Goal: Task Accomplishment & Management: Complete application form

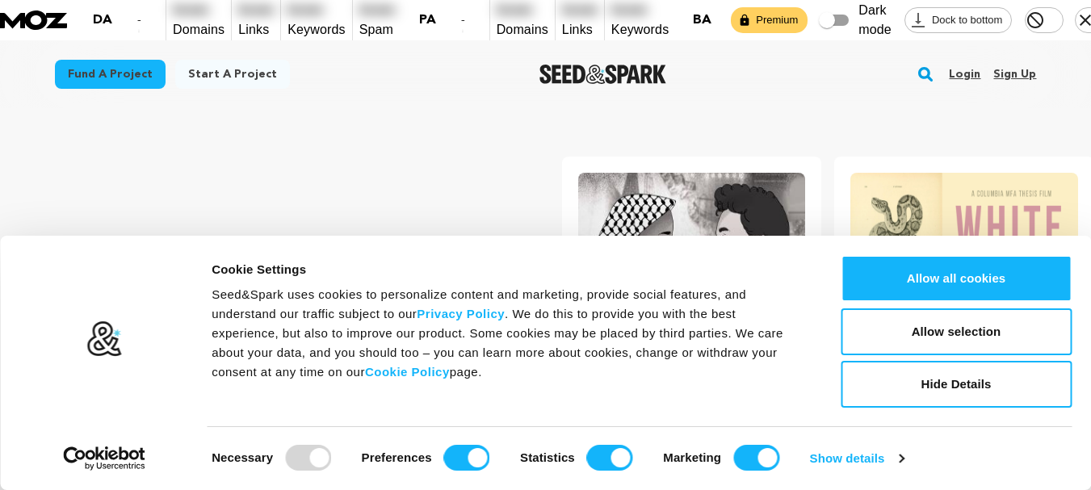
scroll to position [0, 286]
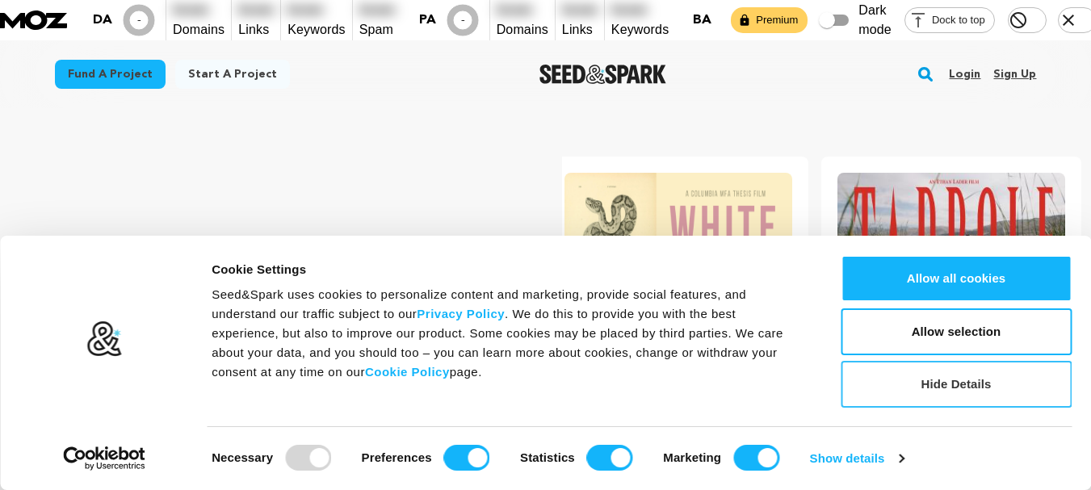
click at [952, 382] on button "Hide Details" at bounding box center [956, 384] width 231 height 47
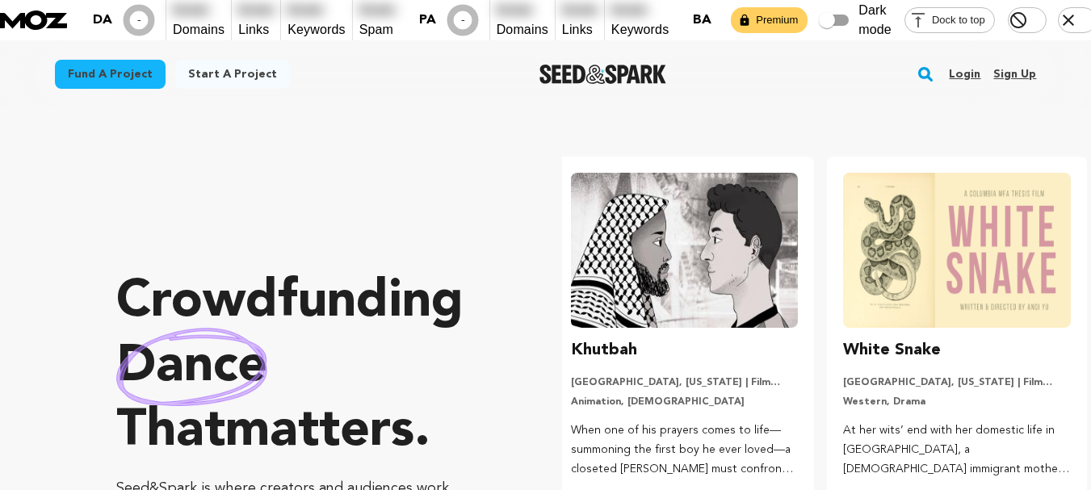
scroll to position [0, 0]
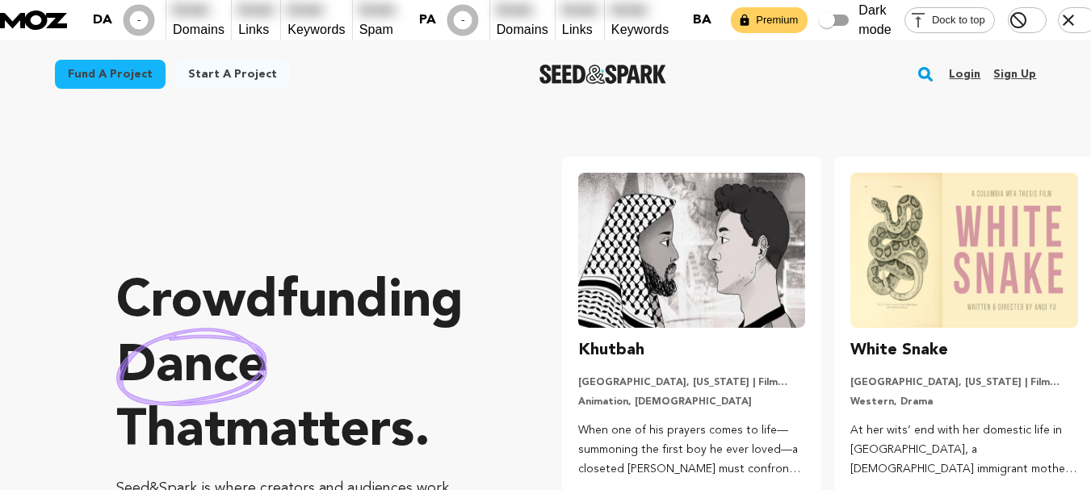
click at [998, 61] on link "Sign up" at bounding box center [1015, 74] width 43 height 26
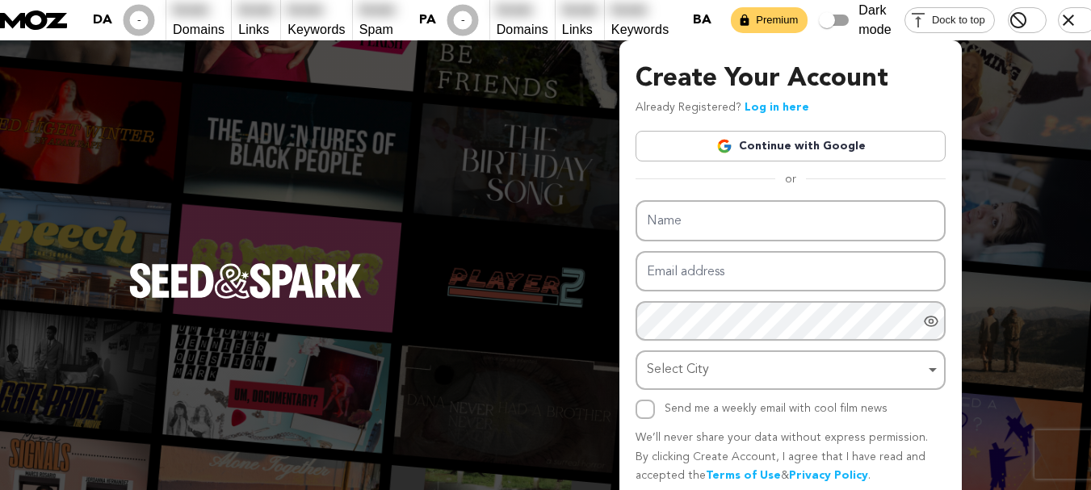
click at [807, 131] on link "Continue with Google" at bounding box center [791, 146] width 310 height 31
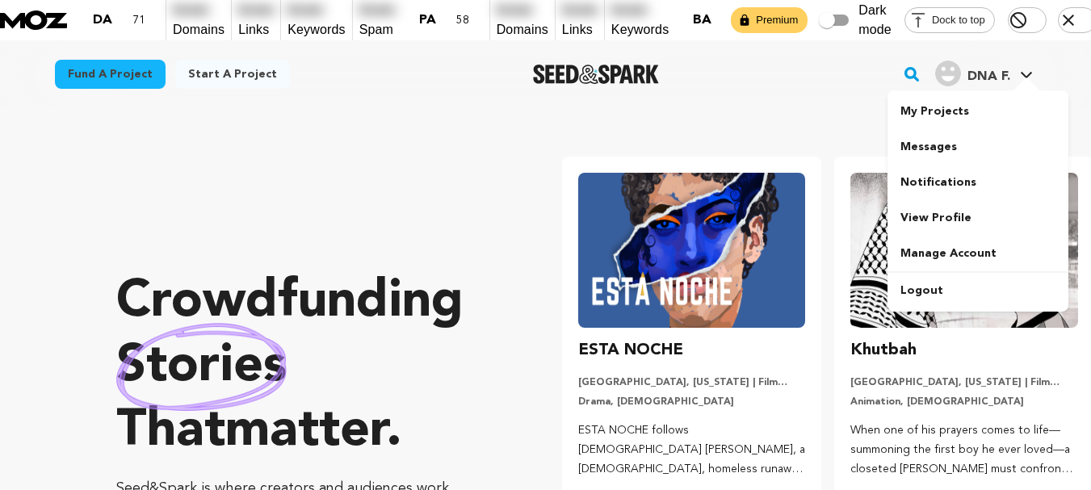
scroll to position [0, 286]
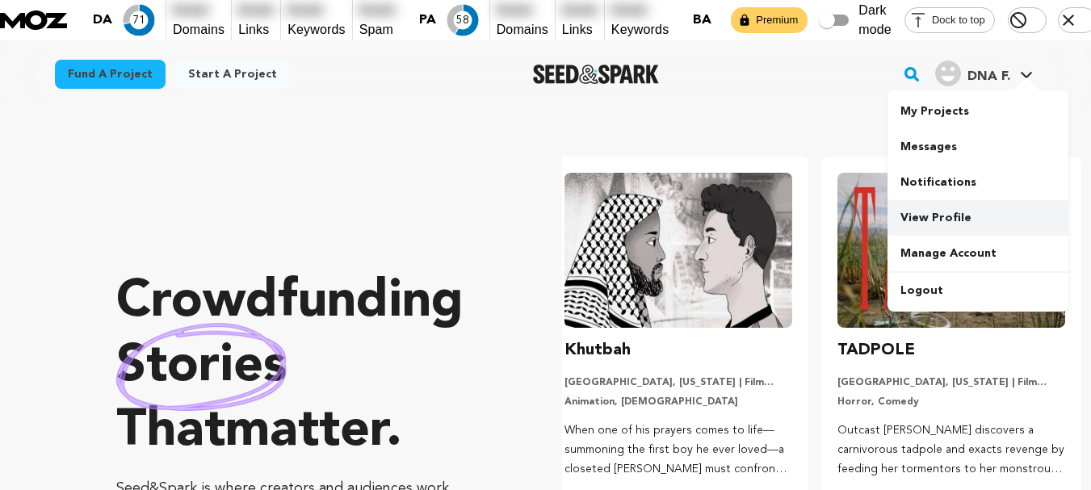
click at [948, 200] on link "View Profile" at bounding box center [978, 218] width 181 height 36
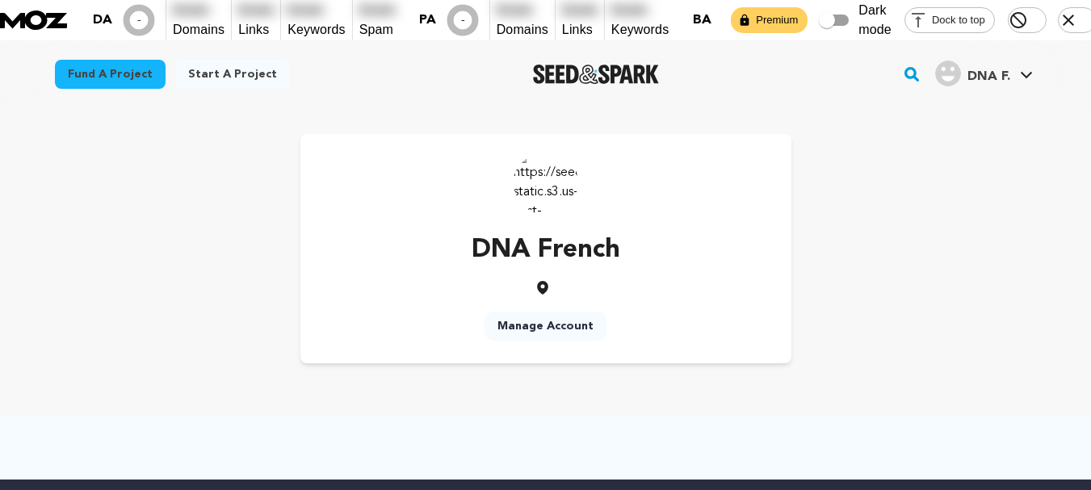
click at [582, 312] on link "Manage Account" at bounding box center [546, 326] width 122 height 29
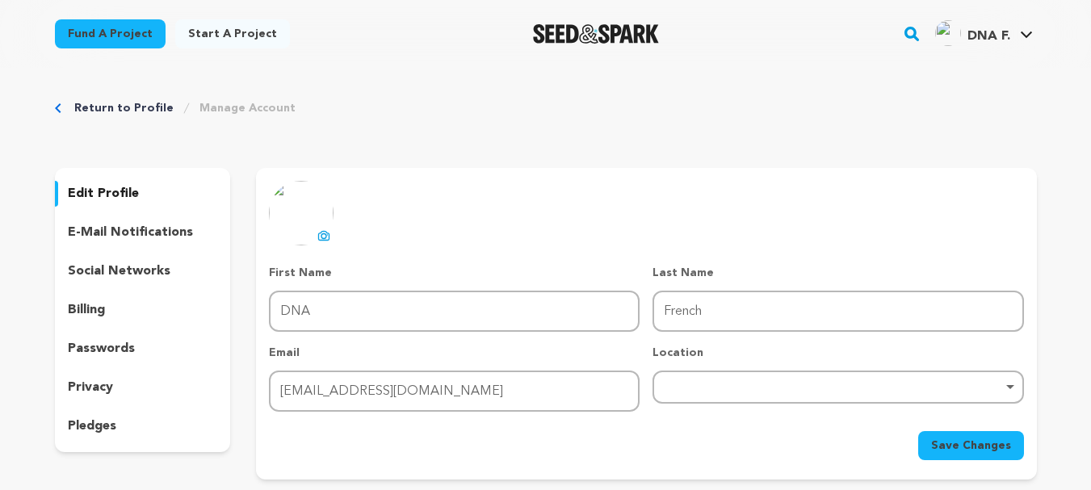
scroll to position [162, 0]
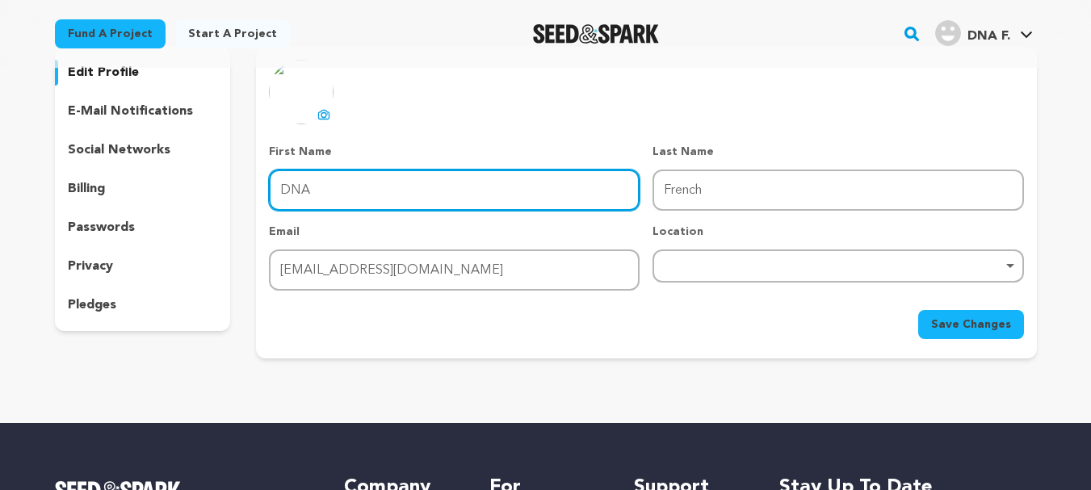
drag, startPoint x: 442, startPoint y: 153, endPoint x: 437, endPoint y: 166, distance: 13.1
click at [441, 170] on input "DNA" at bounding box center [454, 190] width 371 height 41
drag, startPoint x: 396, startPoint y: 151, endPoint x: 250, endPoint y: 154, distance: 145.4
click at [250, 154] on div "edit profile e-mail notifications social networks billing passwords privacy ple…" at bounding box center [546, 203] width 982 height 312
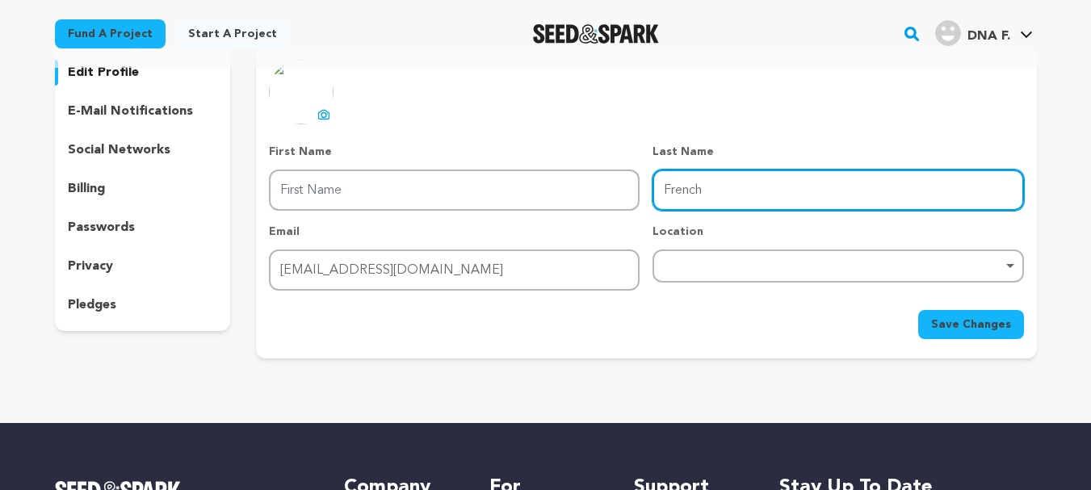
click at [804, 170] on input "French" at bounding box center [838, 190] width 371 height 41
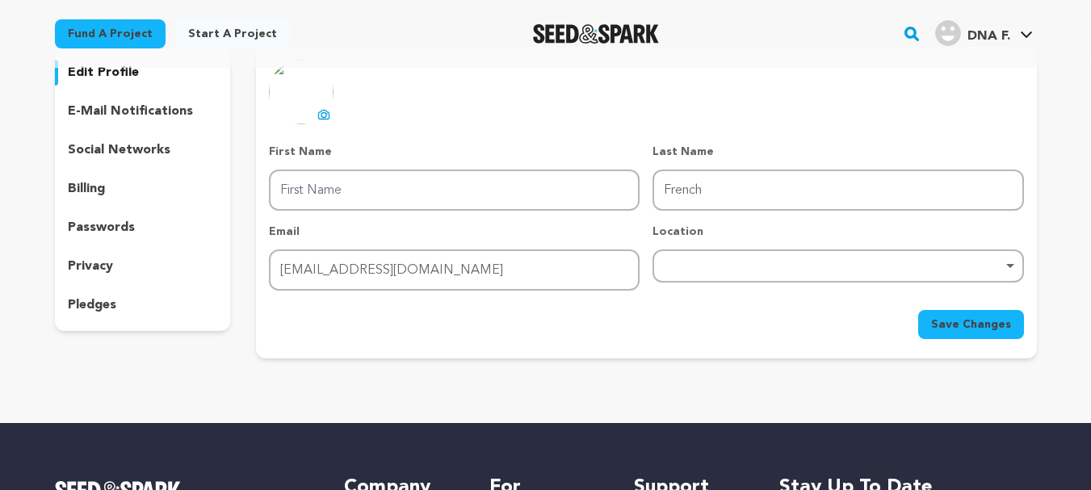
drag, startPoint x: 423, startPoint y: 123, endPoint x: 423, endPoint y: 134, distance: 11.3
click at [423, 144] on div "First Name First Name" at bounding box center [454, 177] width 371 height 67
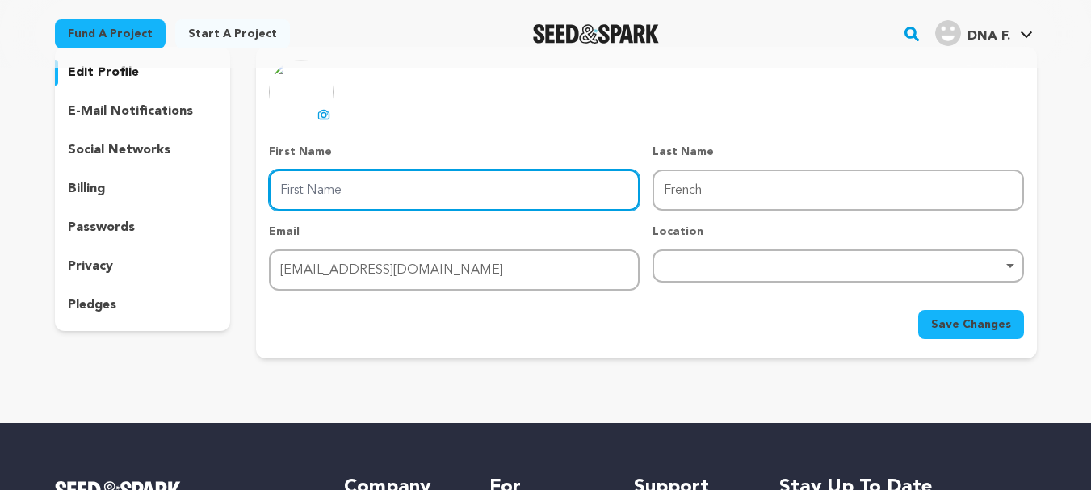
click at [418, 170] on input "First Name" at bounding box center [454, 190] width 371 height 41
type input "FRENCH"
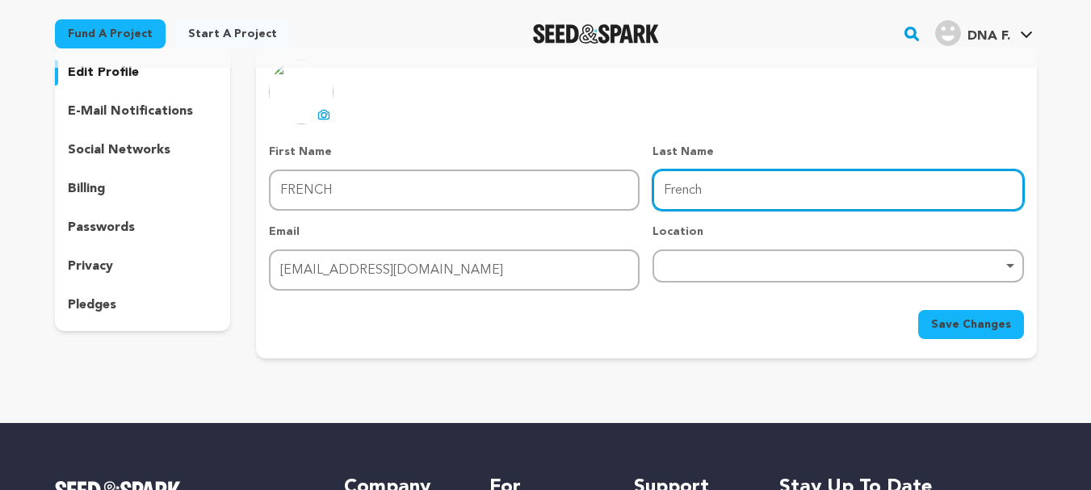
click at [719, 170] on input "French" at bounding box center [838, 190] width 371 height 41
drag, startPoint x: 713, startPoint y: 147, endPoint x: 610, endPoint y: 137, distance: 103.9
click at [610, 144] on div "First Name First Name FRENCH Last Name Last Name French Email Email bloggeneral…" at bounding box center [646, 217] width 755 height 147
paste input "DNA"
type input "DNA"
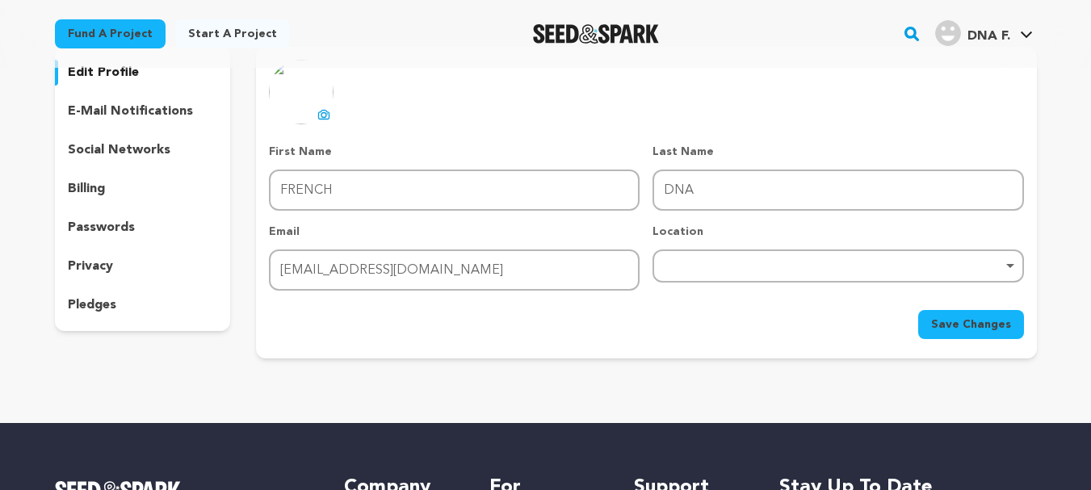
click at [754, 317] on div "uploading spinner upload profile image First Name First Name FRENCH Last Name L…" at bounding box center [646, 203] width 780 height 312
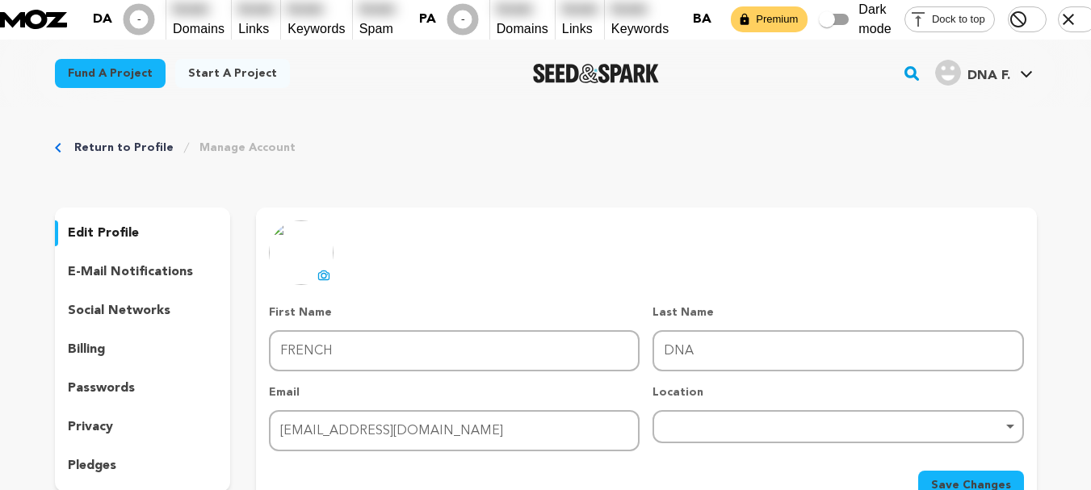
scroll to position [0, 0]
click at [317, 270] on icon at bounding box center [323, 276] width 13 height 13
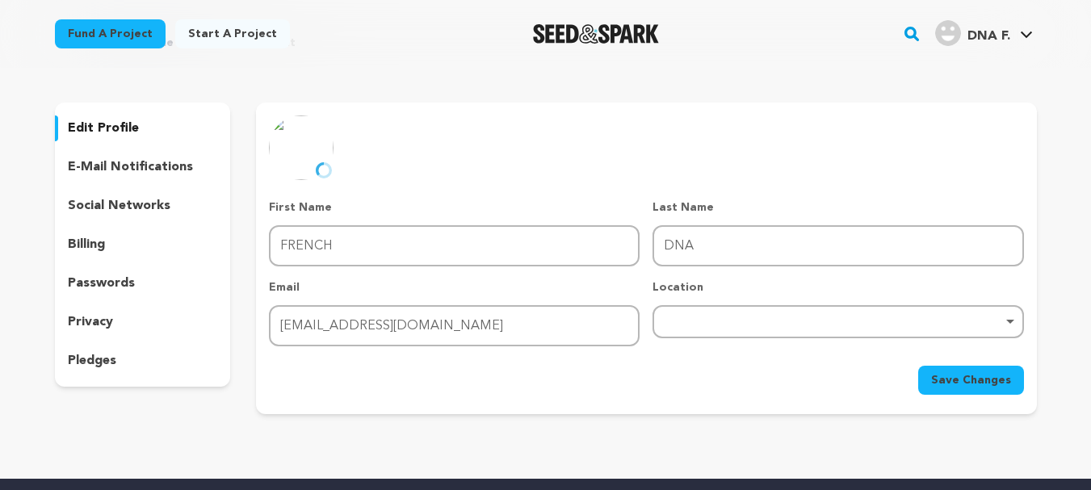
scroll to position [242, 0]
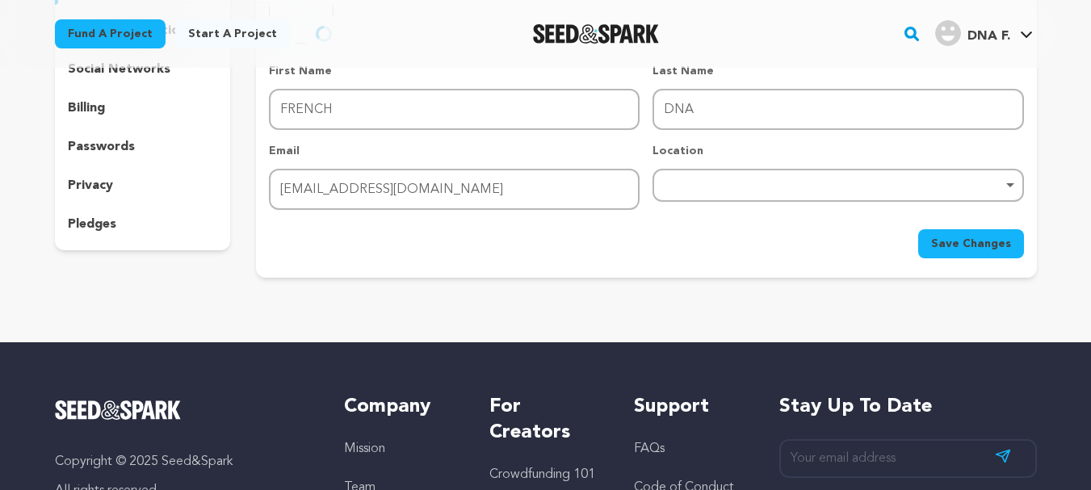
click at [978, 236] on span "Save Changes" at bounding box center [971, 244] width 80 height 16
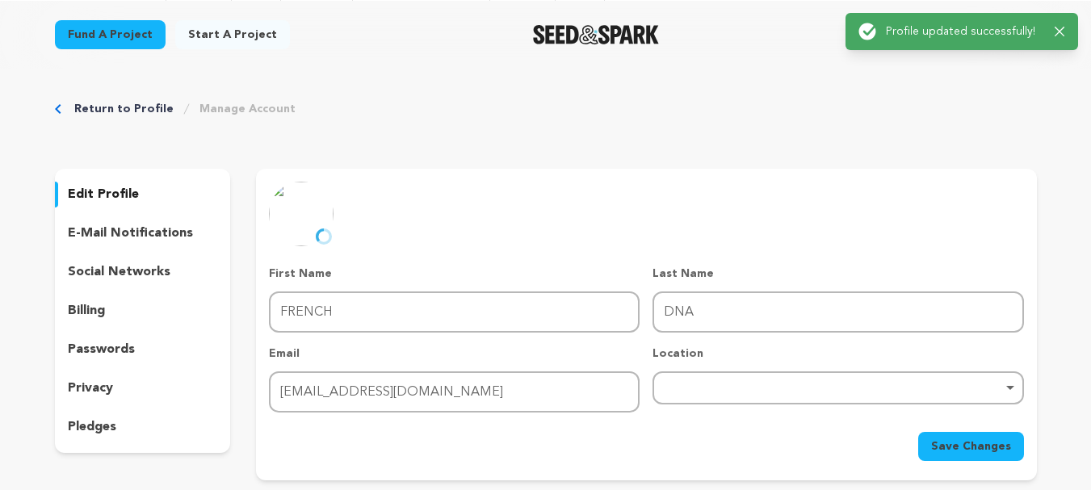
scroll to position [0, 0]
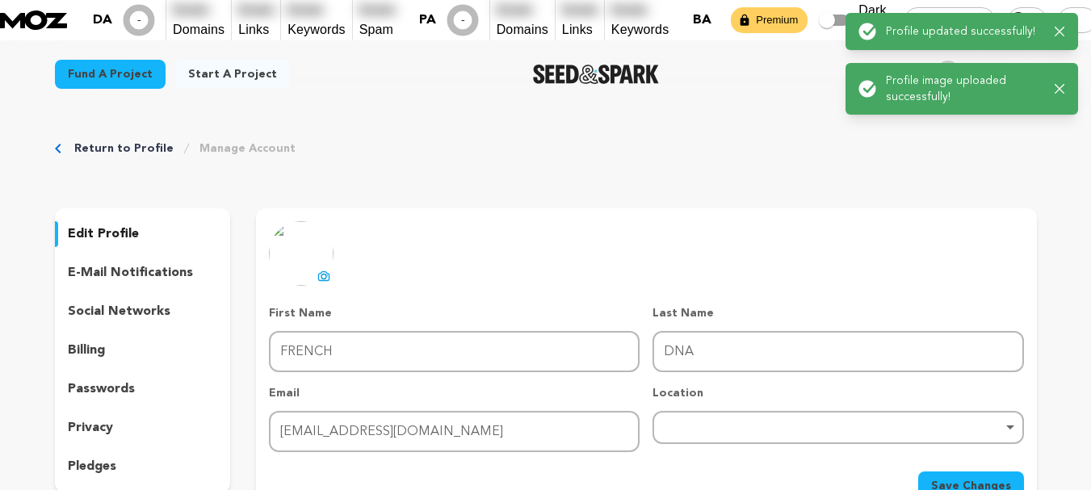
click at [119, 263] on p "e-mail notifications" at bounding box center [130, 272] width 125 height 19
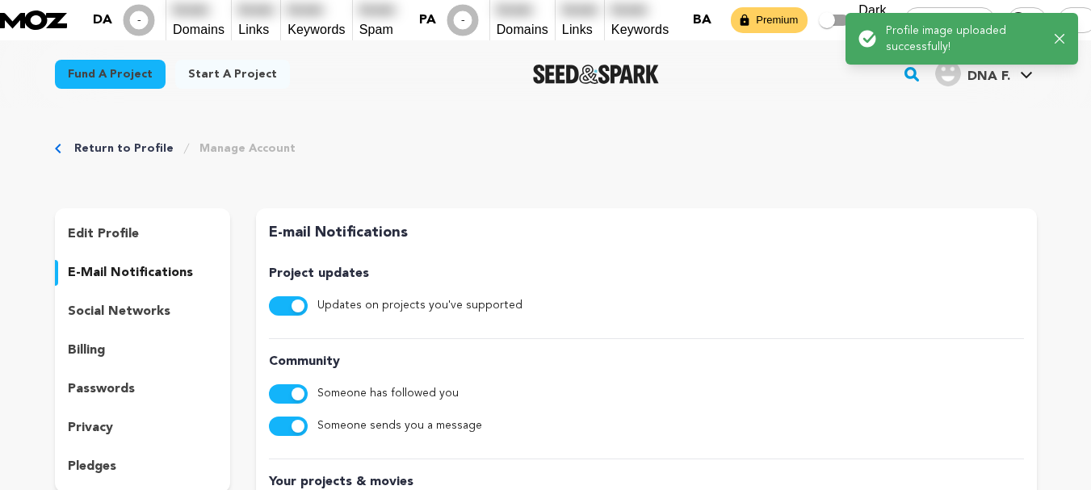
click at [108, 302] on p "social networks" at bounding box center [119, 311] width 103 height 19
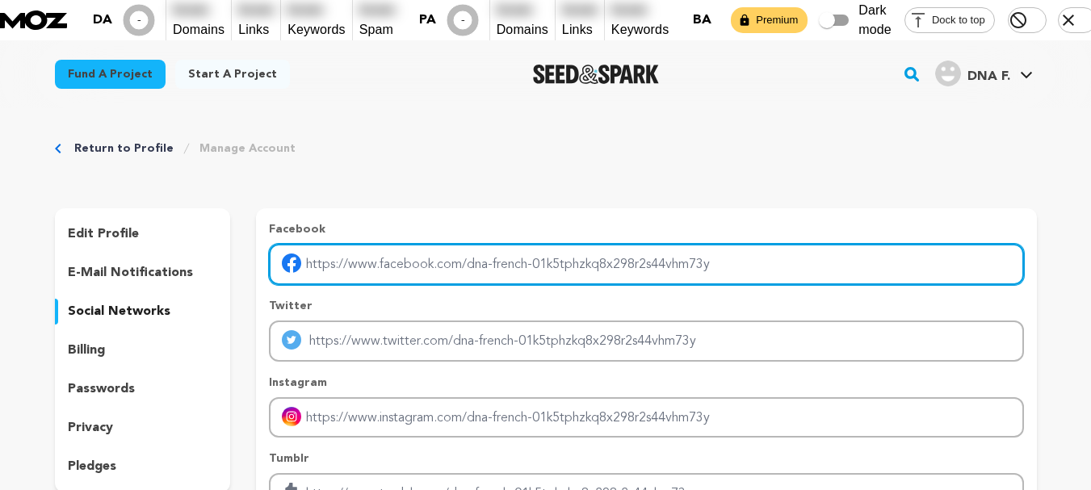
click at [495, 244] on input "Enter facebook profile link" at bounding box center [646, 264] width 755 height 41
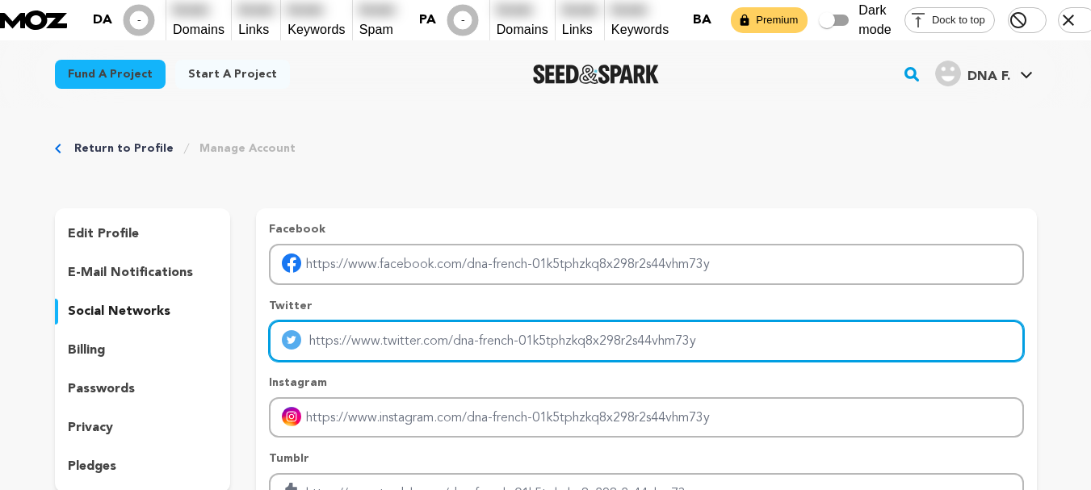
click at [356, 321] on input "Enter twitter profile link" at bounding box center [646, 341] width 755 height 41
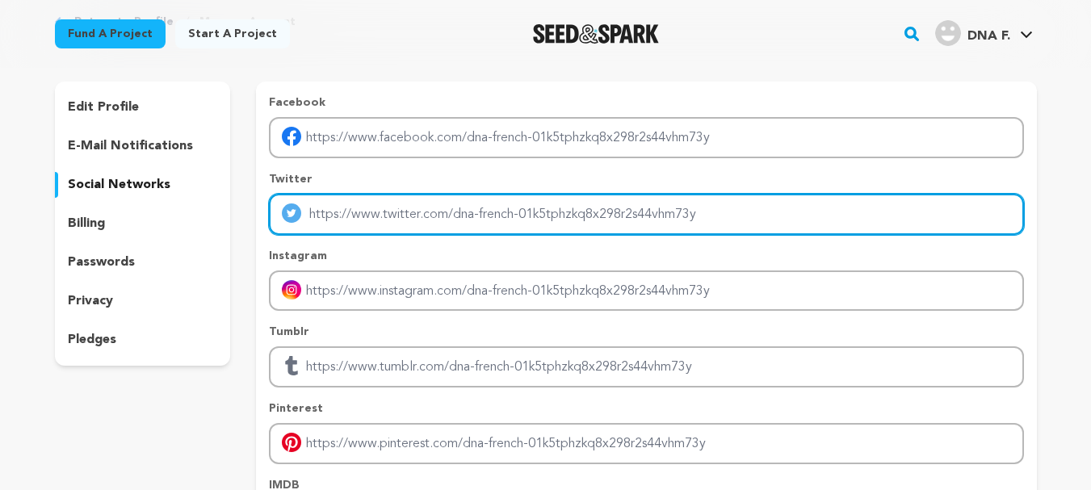
scroll to position [242, 0]
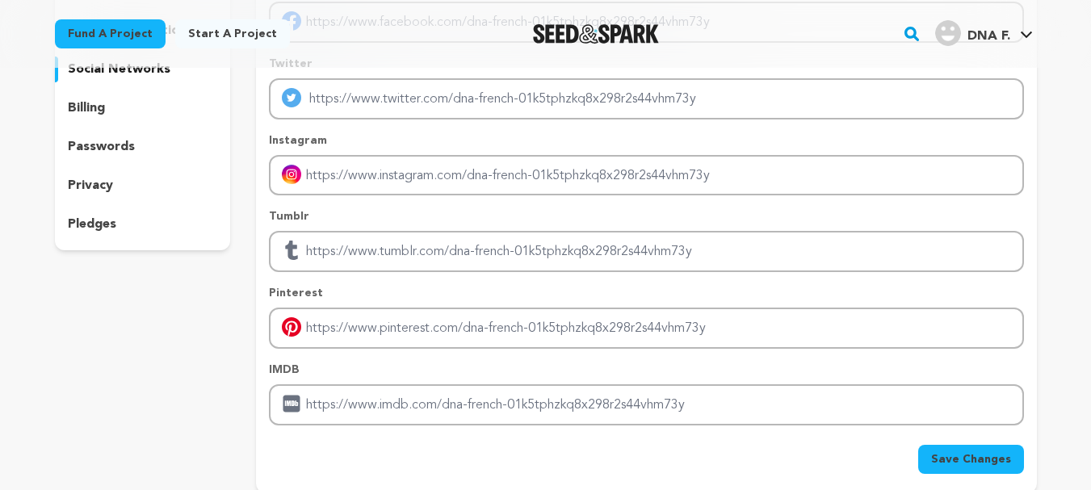
click at [103, 176] on p "privacy" at bounding box center [90, 185] width 45 height 19
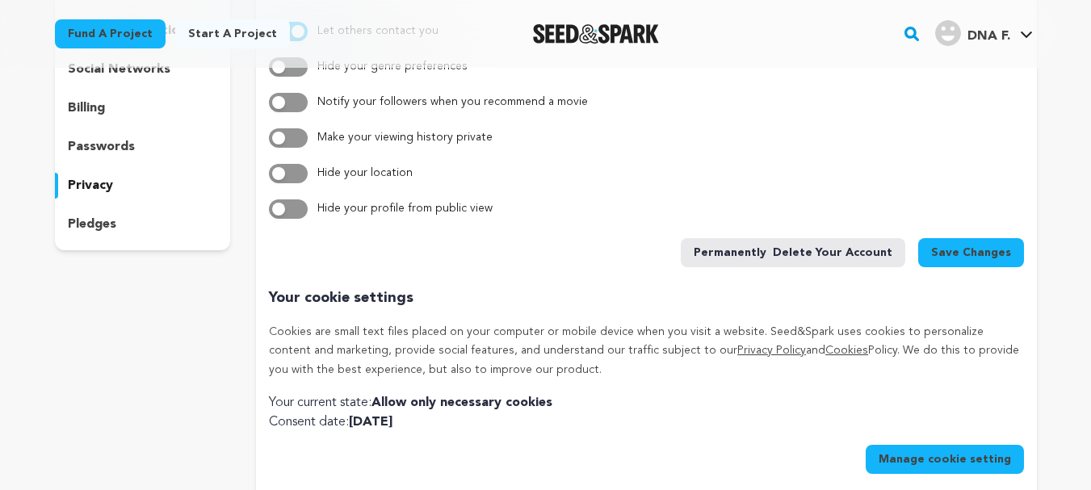
click at [94, 215] on p "pledges" at bounding box center [92, 224] width 48 height 19
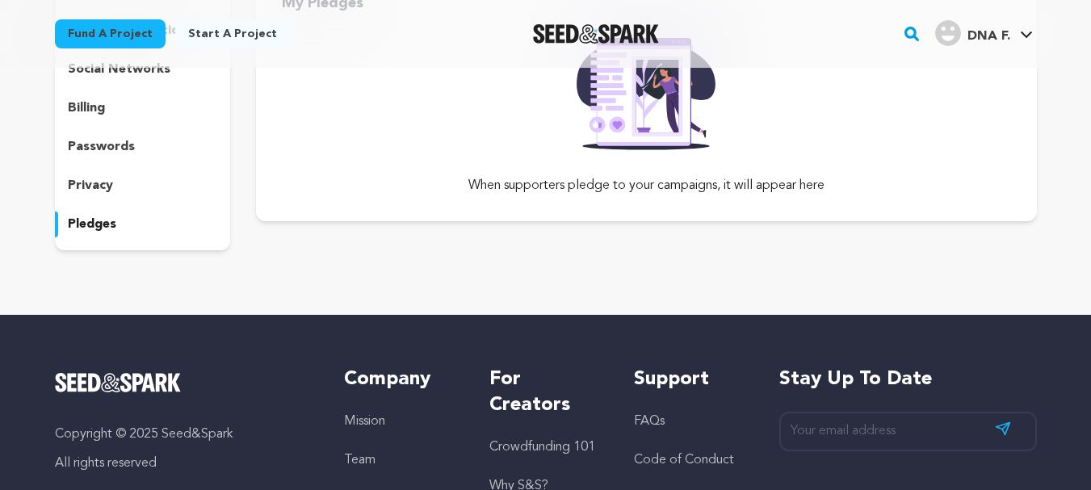
click at [99, 176] on p "privacy" at bounding box center [90, 185] width 45 height 19
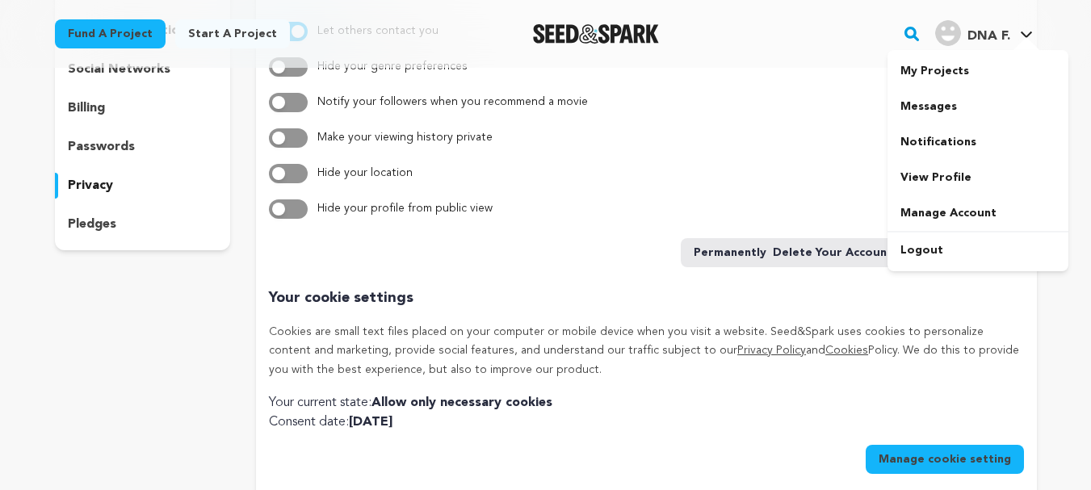
click at [988, 31] on span "DNA F." at bounding box center [989, 36] width 43 height 13
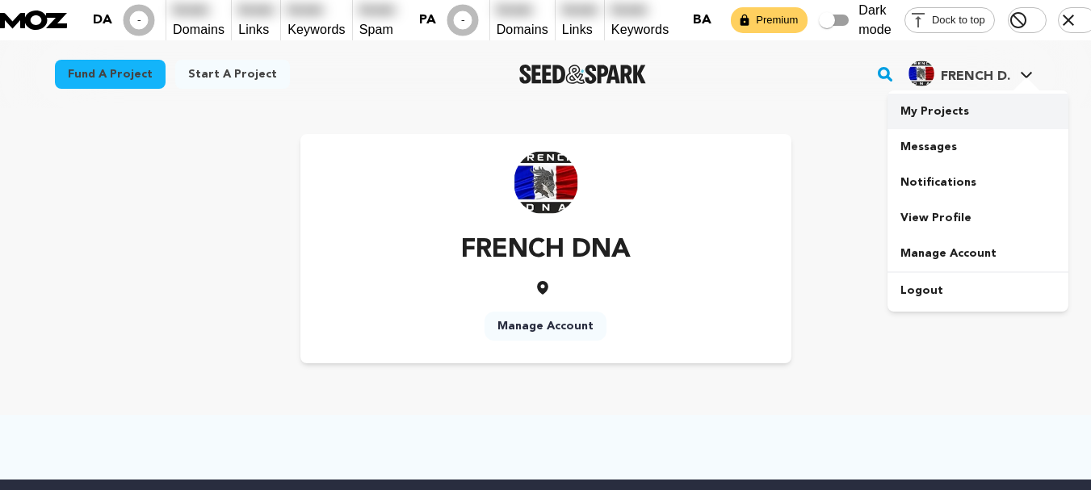
click at [940, 94] on link "My Projects" at bounding box center [978, 112] width 181 height 36
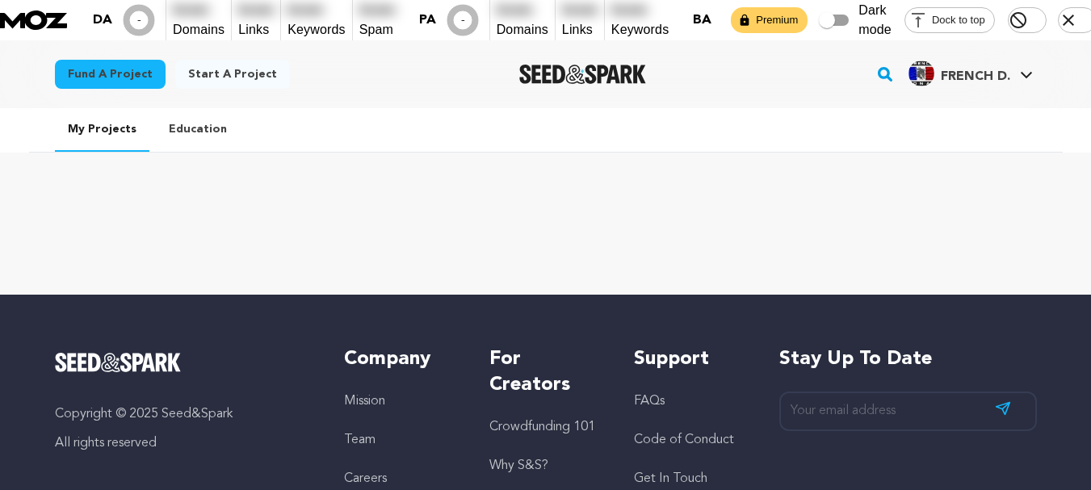
click at [187, 60] on link "Start a project" at bounding box center [232, 74] width 115 height 29
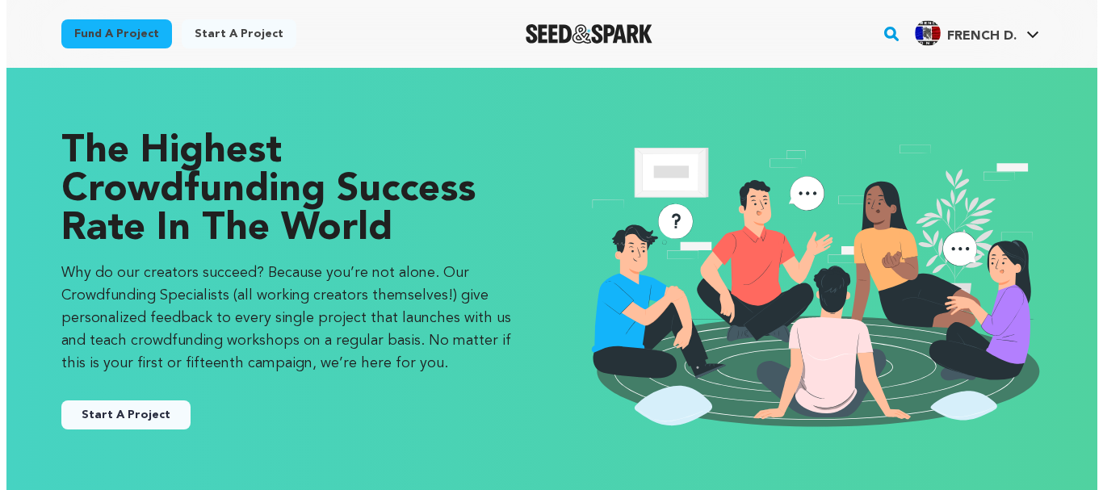
scroll to position [162, 0]
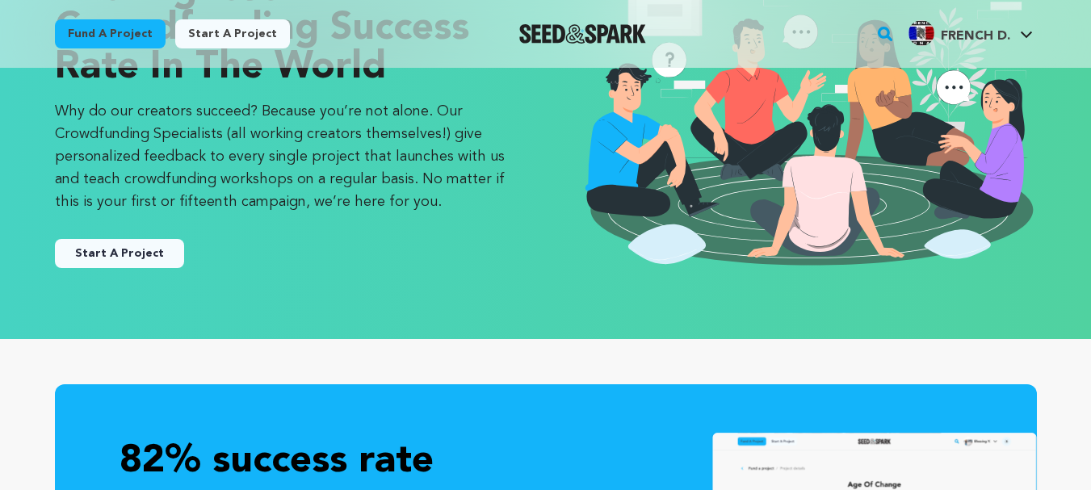
click at [147, 265] on button "Start A Project" at bounding box center [119, 253] width 129 height 29
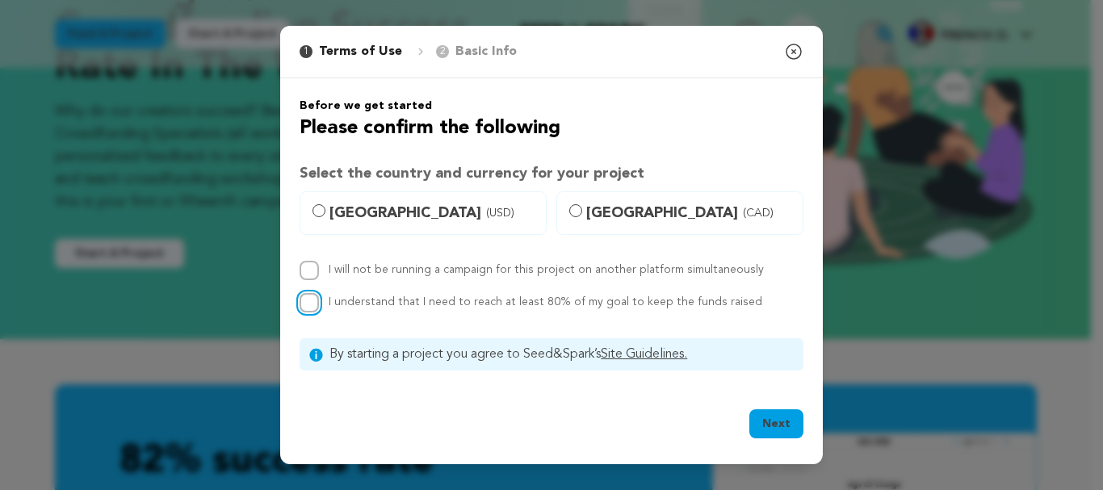
click at [311, 308] on input "I understand that I need to reach at least 80% of my goal to keep the funds rai…" at bounding box center [309, 302] width 19 height 19
checkbox input "true"
click at [301, 264] on input "I will not be running a campaign for this project on another platform simultane…" at bounding box center [309, 270] width 19 height 19
checkbox input "true"
click at [776, 424] on button "Next" at bounding box center [777, 424] width 54 height 29
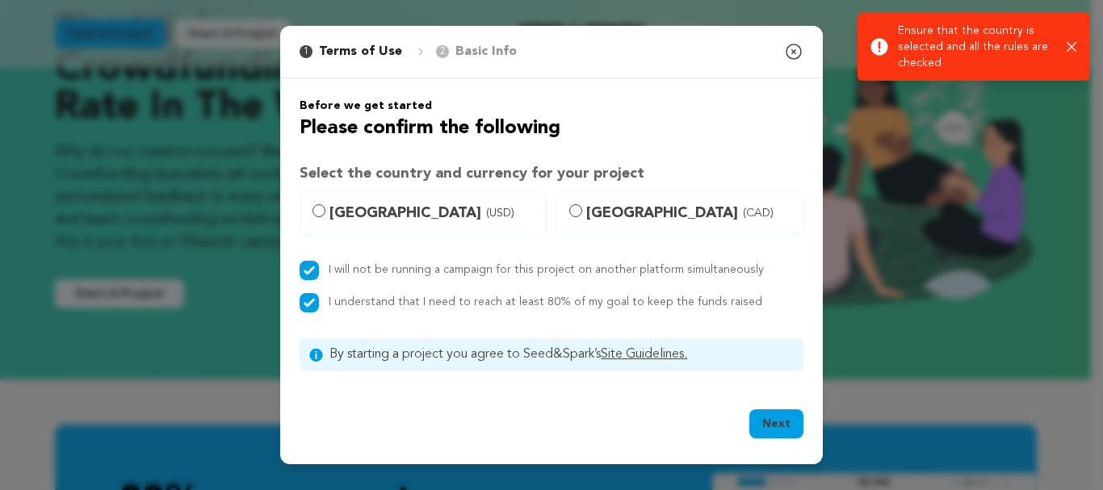
click at [410, 211] on span "[GEOGRAPHIC_DATA] (USD)" at bounding box center [433, 213] width 207 height 23
click at [326, 211] on input "[GEOGRAPHIC_DATA] (USD)" at bounding box center [319, 210] width 13 height 13
radio input "true"
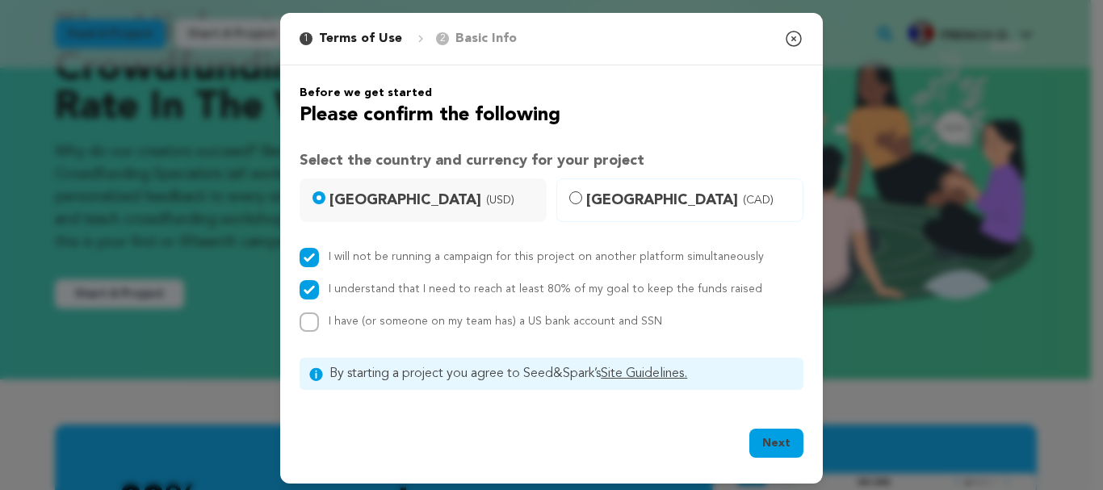
click at [751, 432] on button "Next" at bounding box center [777, 443] width 54 height 29
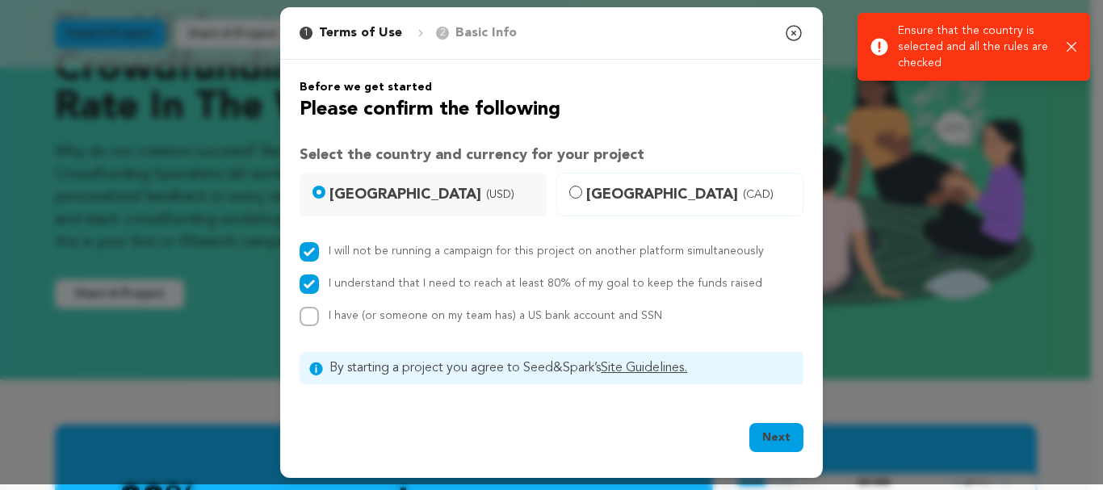
scroll to position [6, 0]
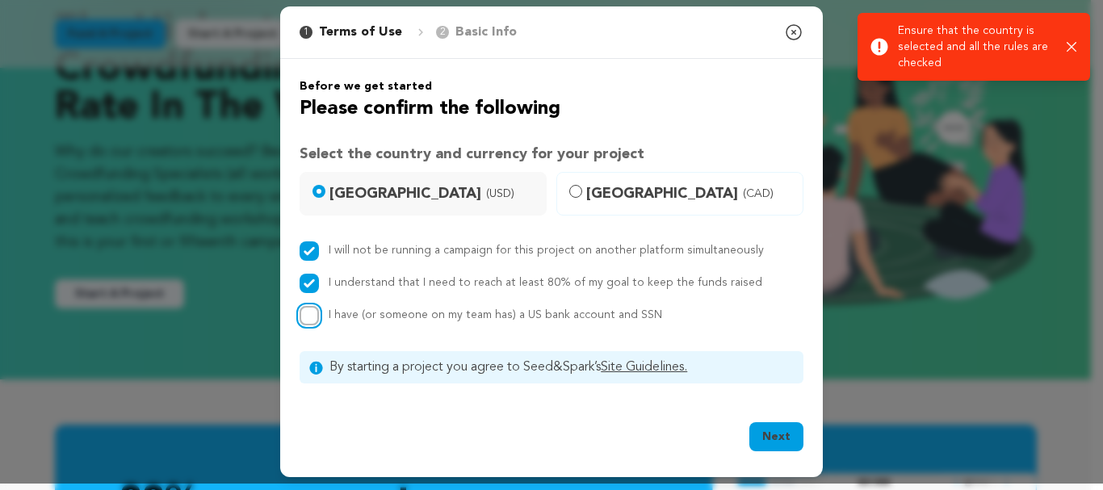
click at [306, 323] on input "I have (or someone on my team has) a US bank account and SSN" at bounding box center [309, 315] width 19 height 19
checkbox input "true"
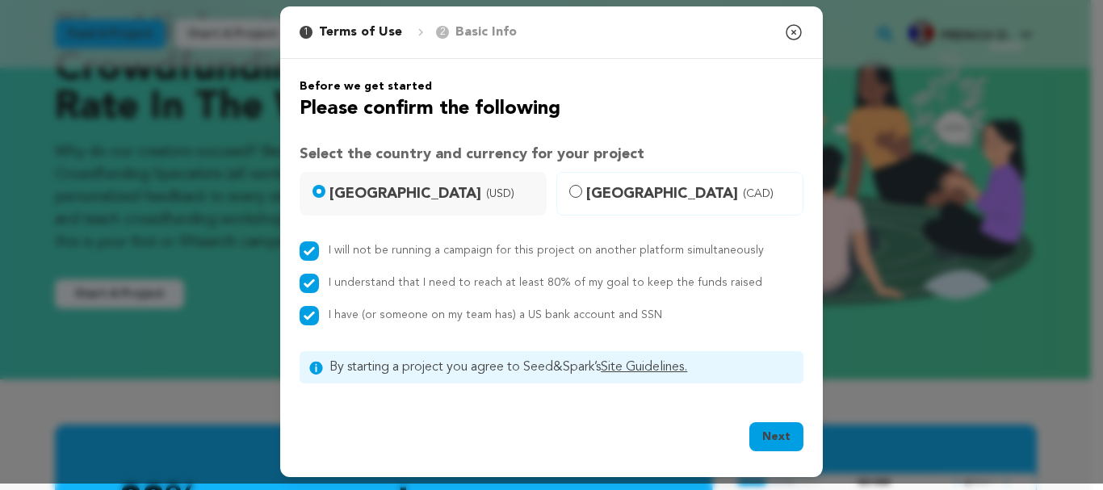
click at [792, 437] on button "Next" at bounding box center [777, 436] width 54 height 29
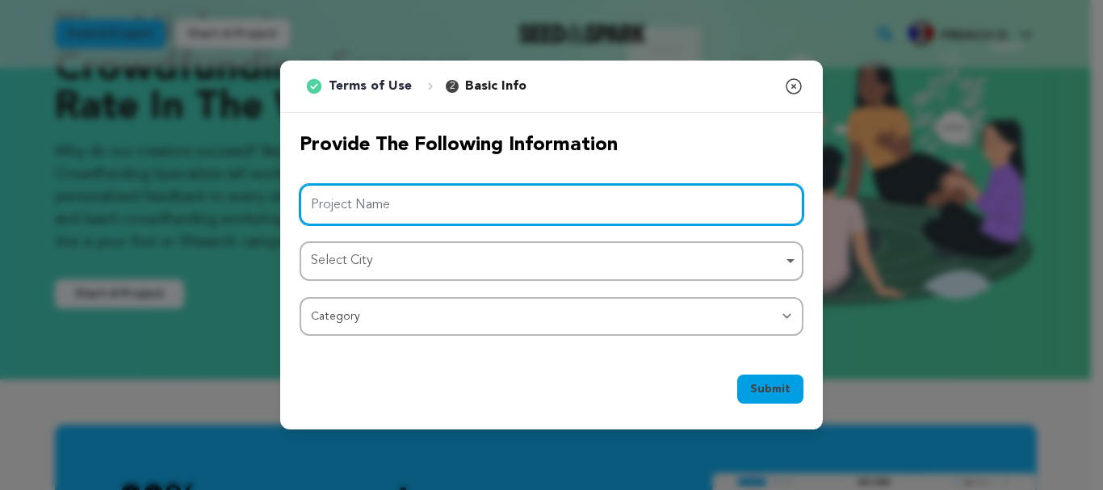
click at [418, 221] on input "Project Name" at bounding box center [552, 204] width 504 height 41
paste input "Luxurious Hair and [MEDICAL_DATA] for Everyday Confidence"
click at [392, 271] on div "Select City Remove item" at bounding box center [547, 261] width 472 height 23
type input "Luxurious Hair and [MEDICAL_DATA] for Everyday Confidence"
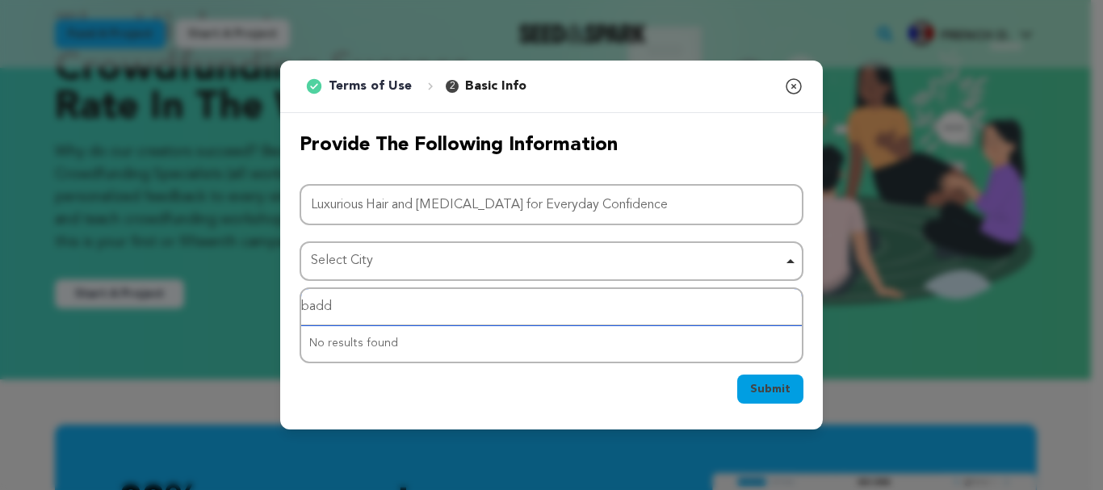
type input "baddi"
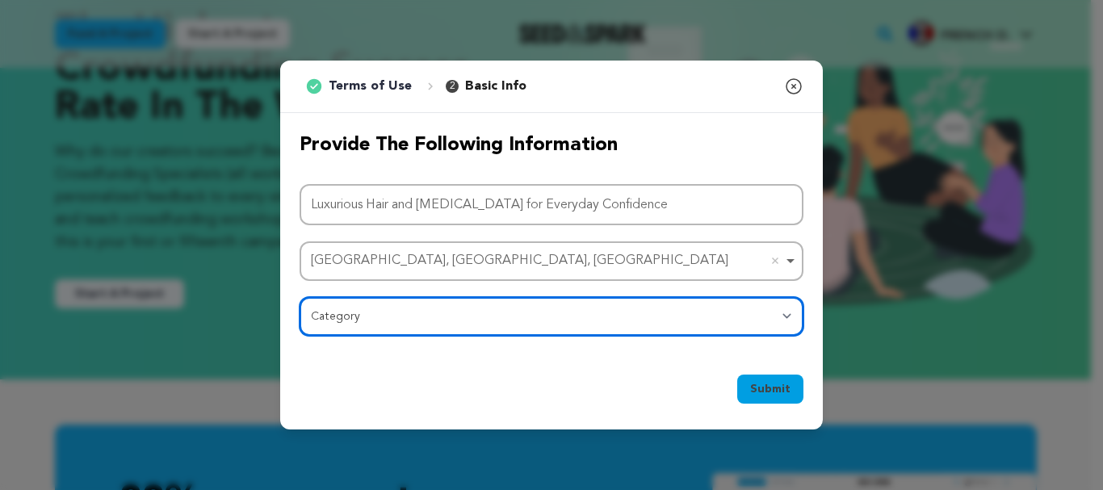
click at [385, 325] on select "Category Film Feature Film Short Series Film Festival Company Music Video VR Ex…" at bounding box center [552, 316] width 504 height 39
select select "10894"
click at [300, 297] on select "Category Film Feature Film Short Series Film Festival Company Music Video VR Ex…" at bounding box center [552, 316] width 504 height 39
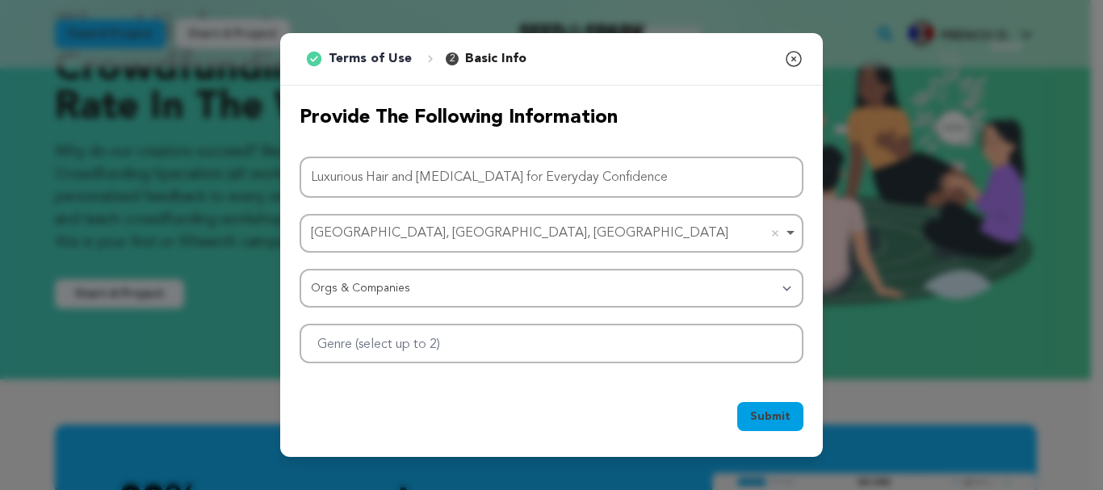
click at [774, 410] on span "Submit" at bounding box center [770, 417] width 40 height 16
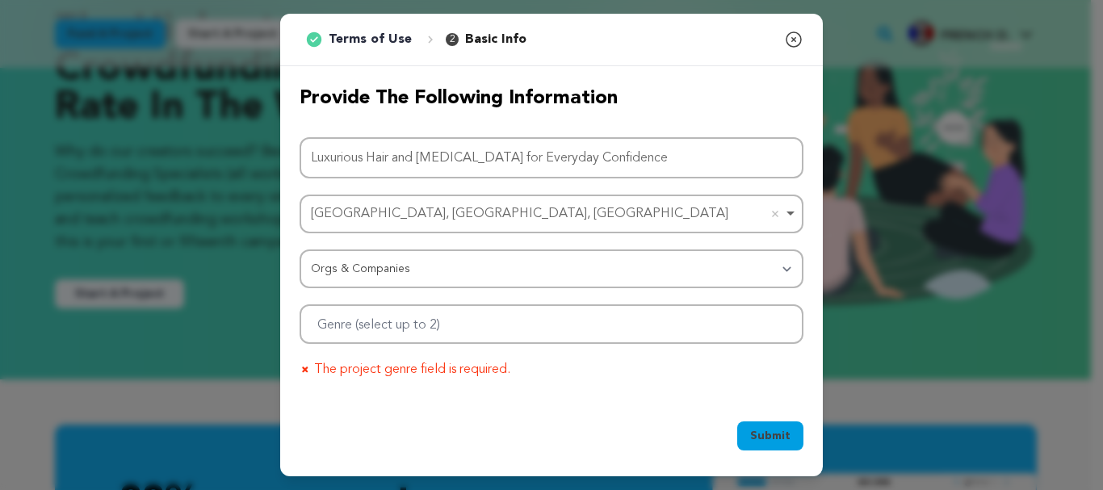
click at [423, 345] on div "Project Name Luxurious Hair and [MEDICAL_DATA] for Everyday Confidence [GEOGRAP…" at bounding box center [552, 258] width 504 height 243
click at [419, 328] on input "Genre (select up to 2)" at bounding box center [391, 322] width 167 height 26
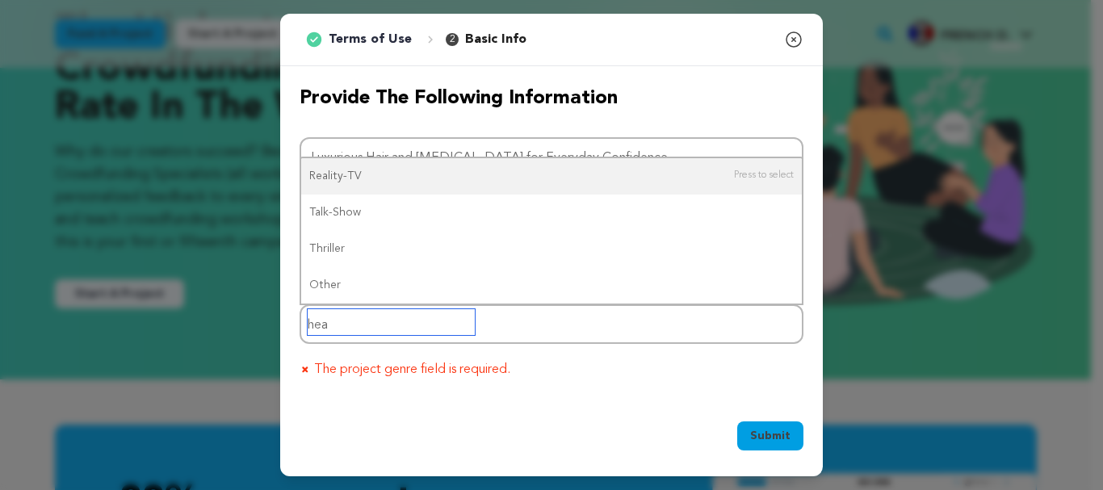
type input "he"
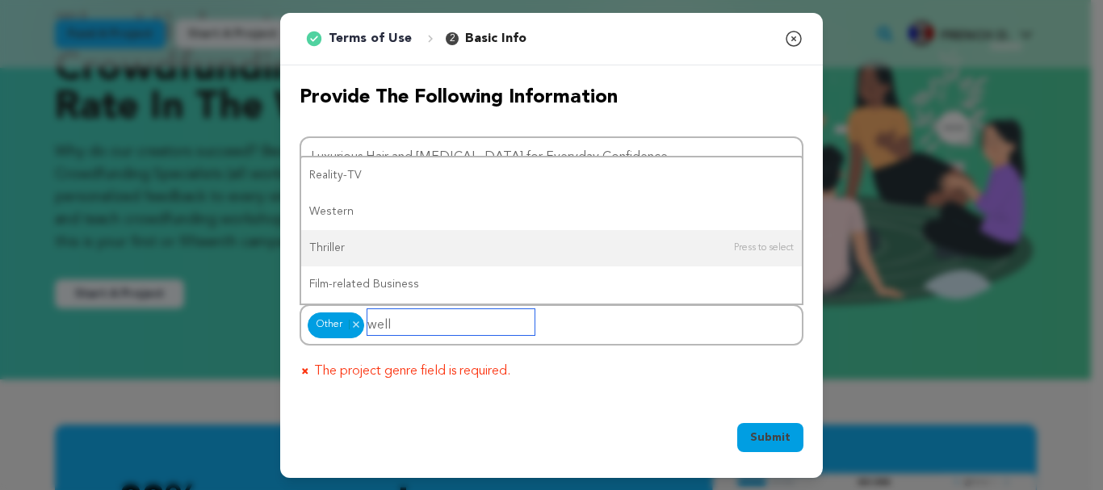
scroll to position [2, 0]
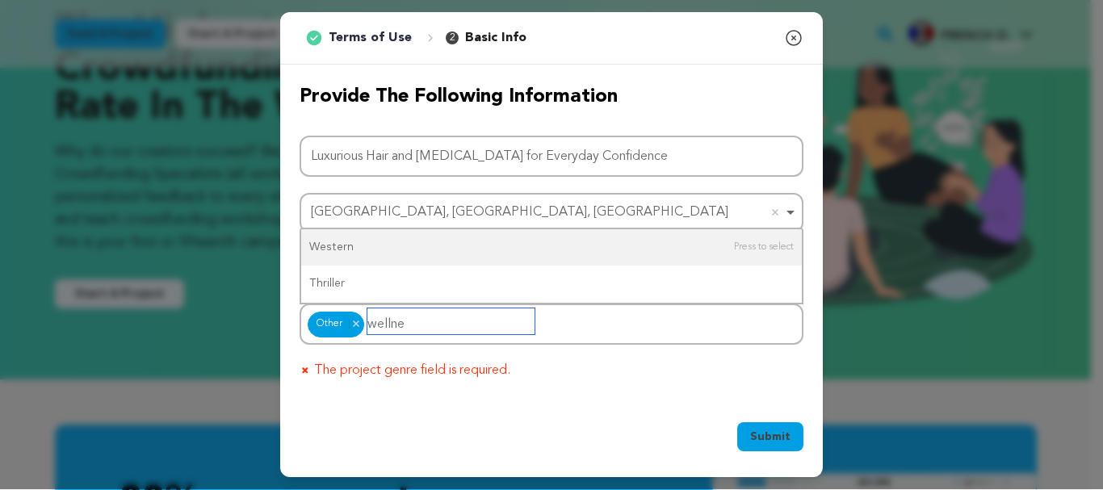
type input "welln"
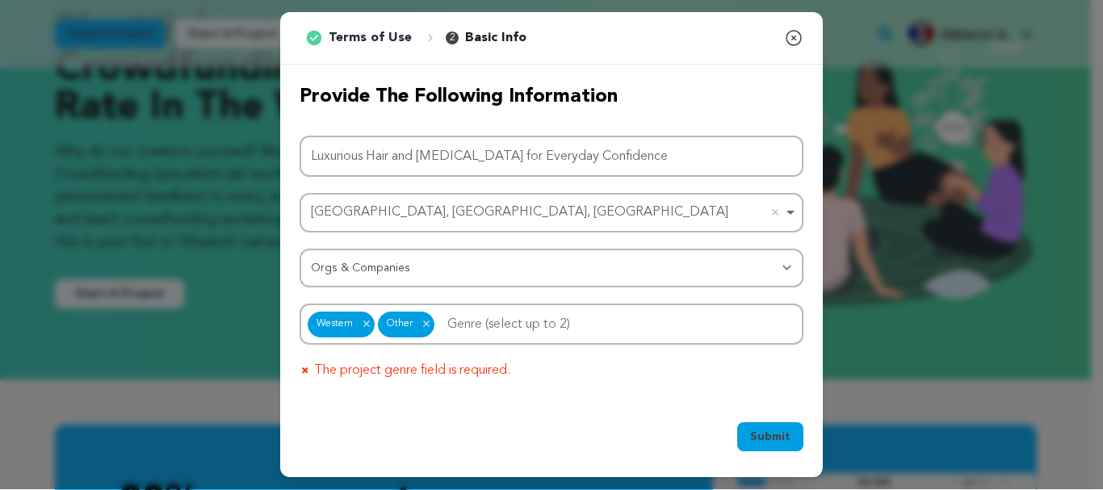
click at [767, 432] on span "Submit" at bounding box center [770, 437] width 40 height 16
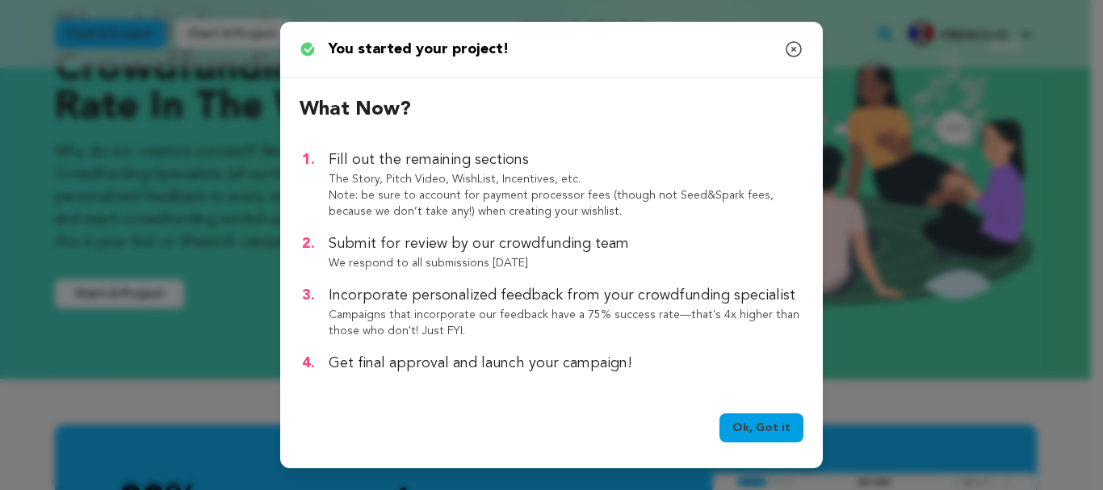
click at [759, 425] on link "Ok, Got it" at bounding box center [762, 428] width 84 height 29
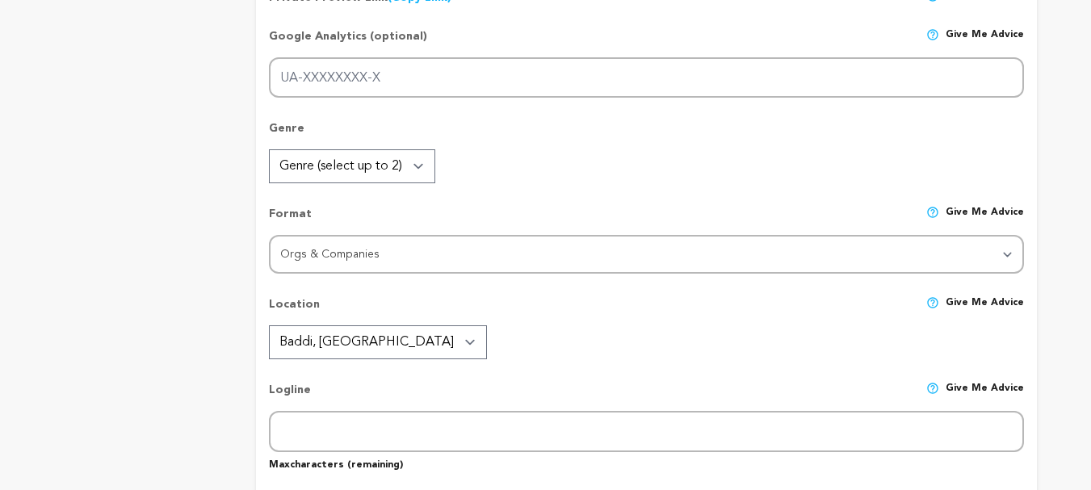
type input "Luxurious Hair and [MEDICAL_DATA] for Everyday Confidence"
type input "luxurious-hair-and-skin-care-for-everyday-confidence"
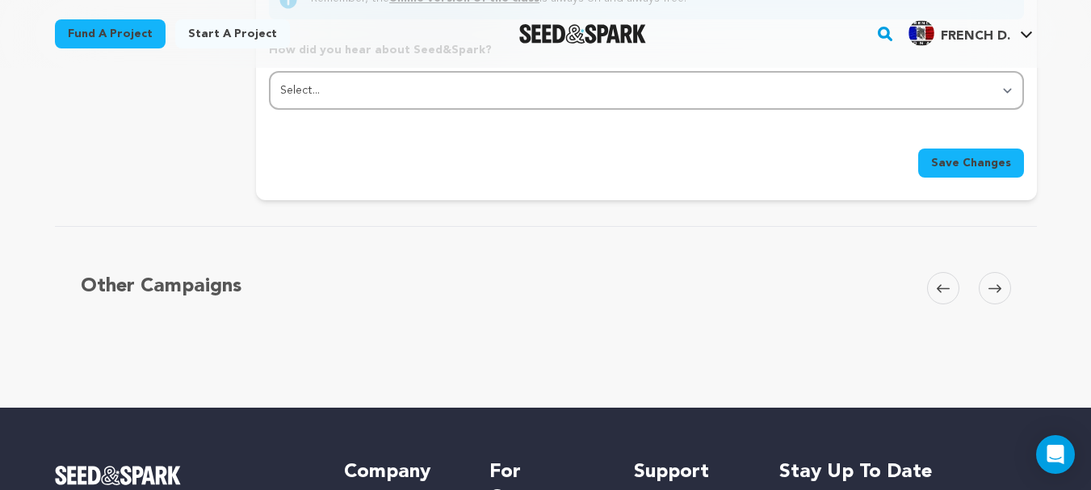
scroll to position [2007, 0]
